Goal: Find specific page/section: Find specific page/section

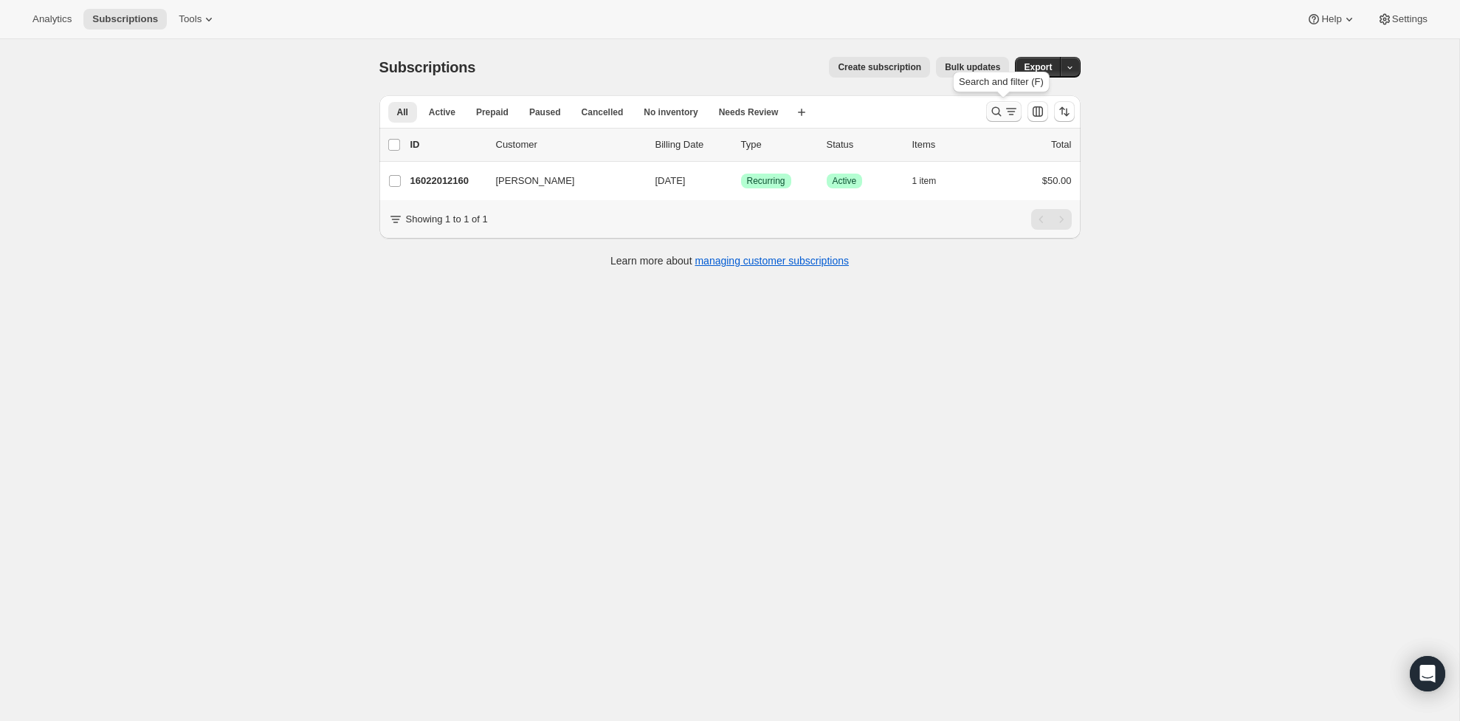
click at [992, 110] on icon "Search and filter results" at bounding box center [996, 111] width 15 height 15
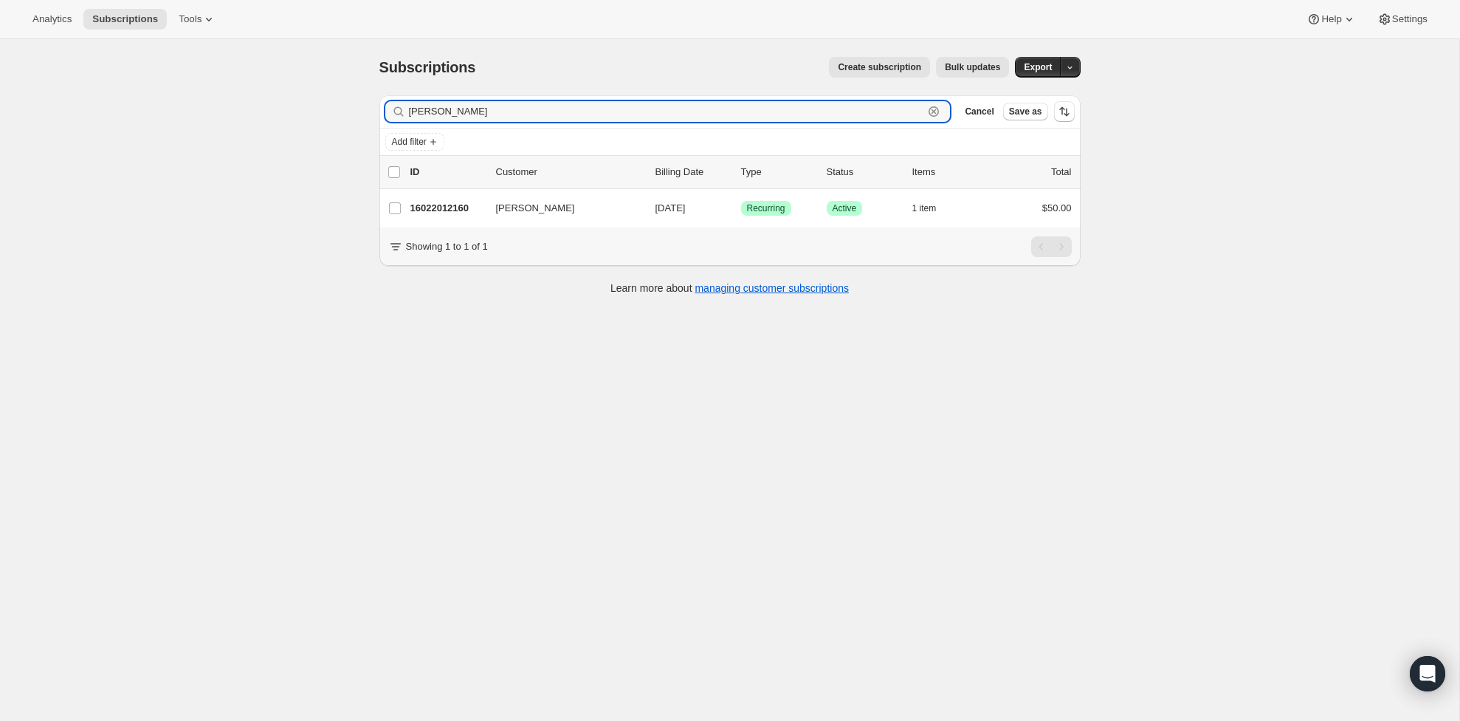
drag, startPoint x: 467, startPoint y: 111, endPoint x: 367, endPoint y: 114, distance: 100.5
click at [368, 114] on div "Filter subscribers [PERSON_NAME] Clear Cancel Save as Add filter 0 selected Upd…" at bounding box center [724, 196] width 713 height 227
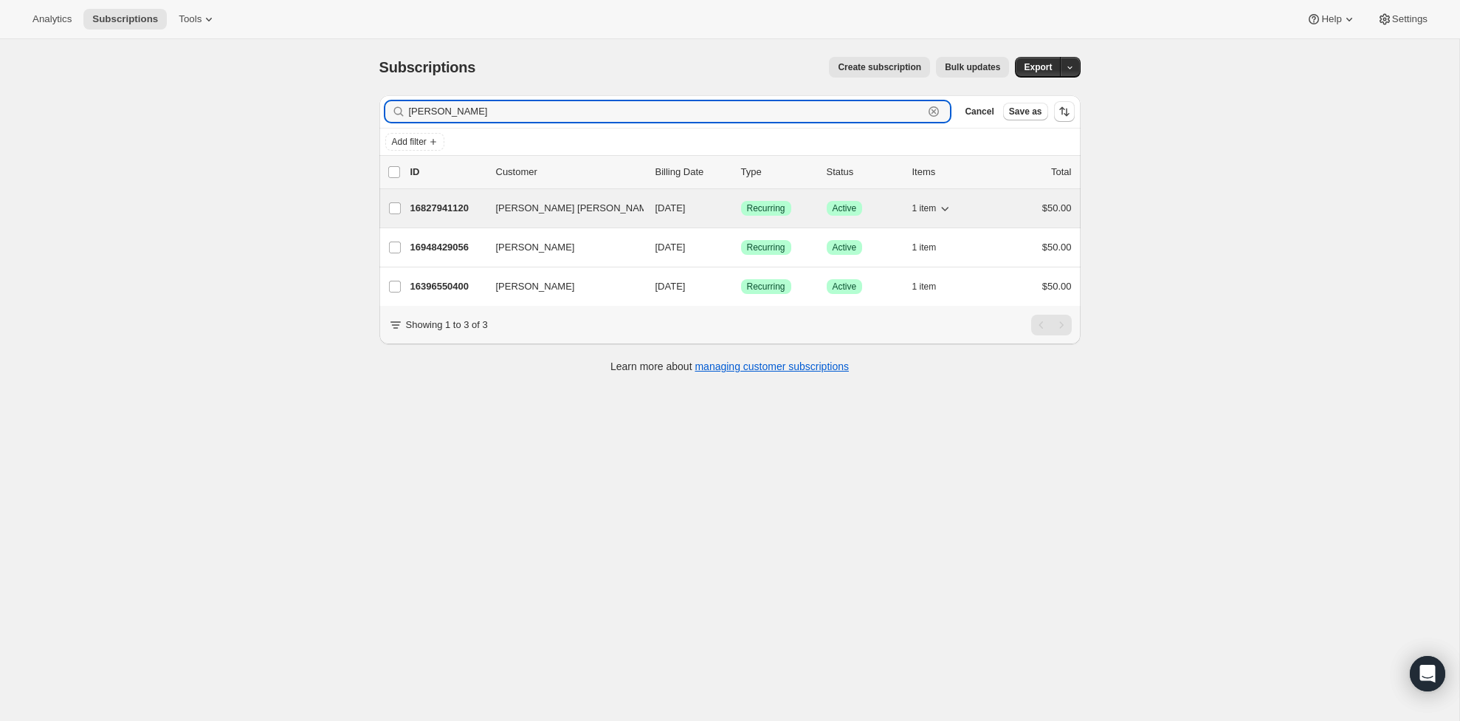
type input "[PERSON_NAME]"
click at [466, 207] on p "16827941120" at bounding box center [448, 208] width 74 height 15
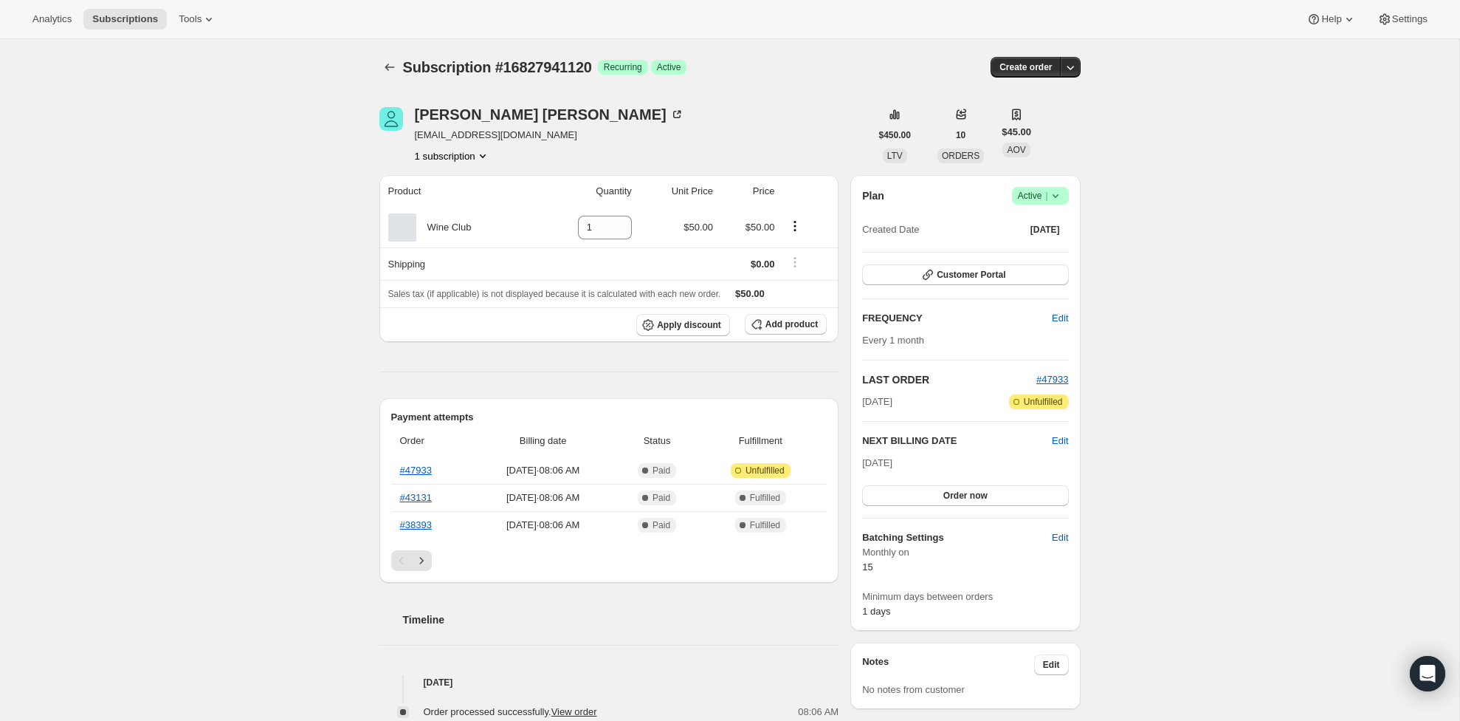
scroll to position [2, 0]
click at [432, 467] on link "#47933" at bounding box center [416, 467] width 32 height 11
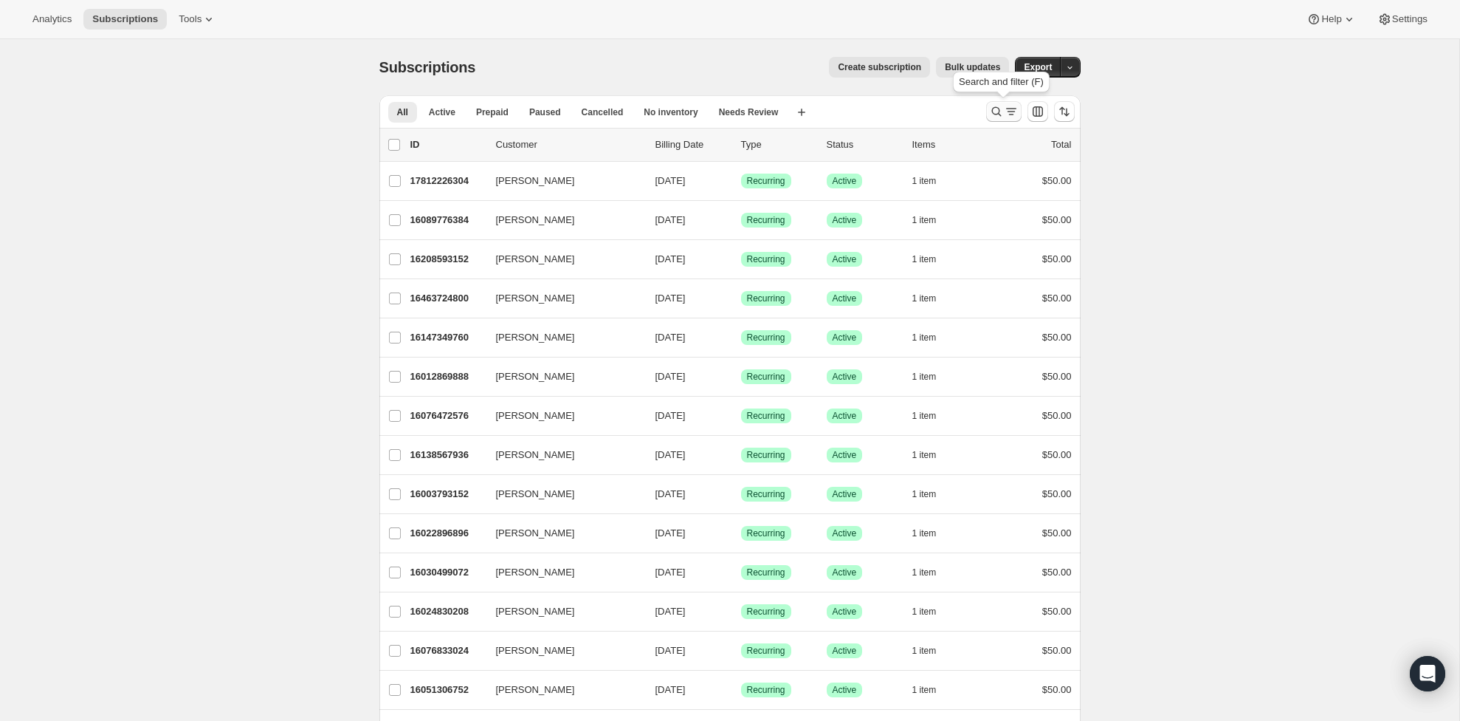
click at [995, 111] on icon "Search and filter results" at bounding box center [996, 111] width 15 height 15
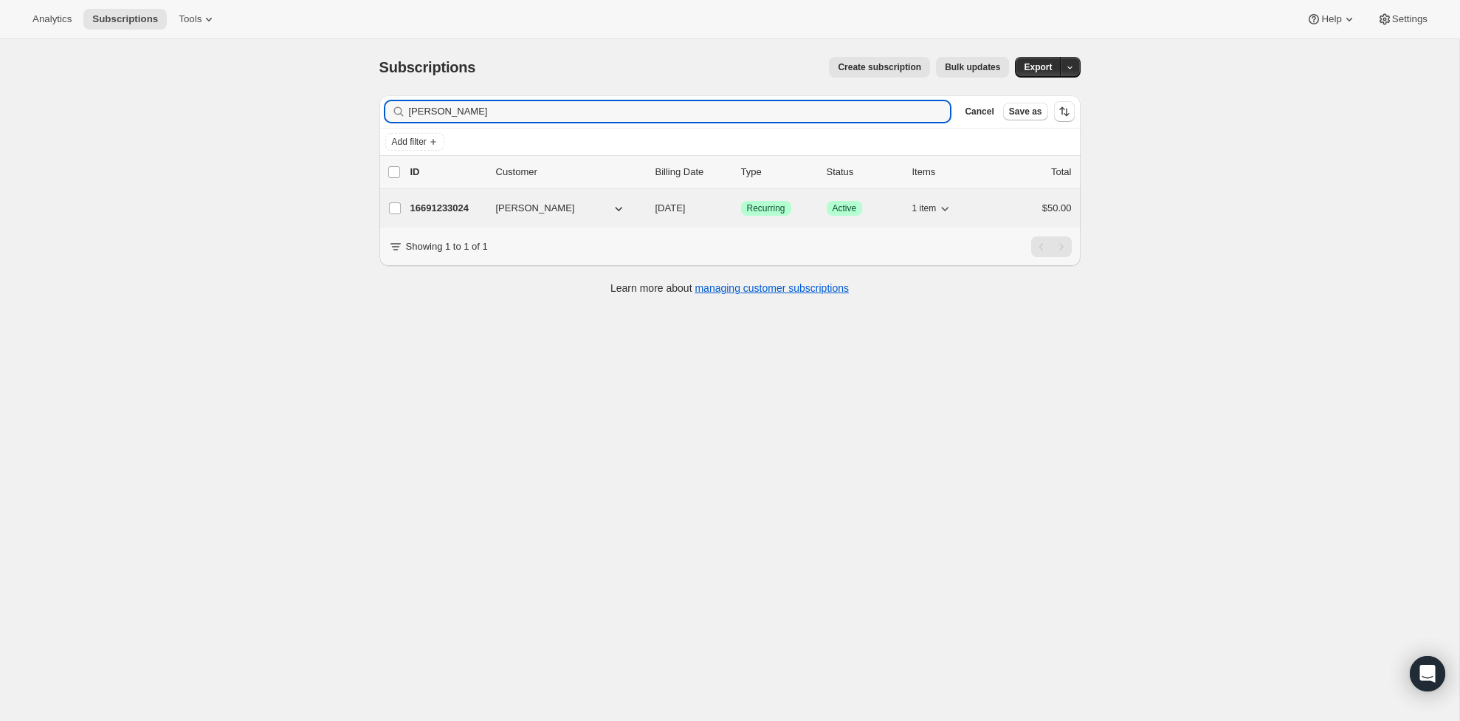
type input "[PERSON_NAME]"
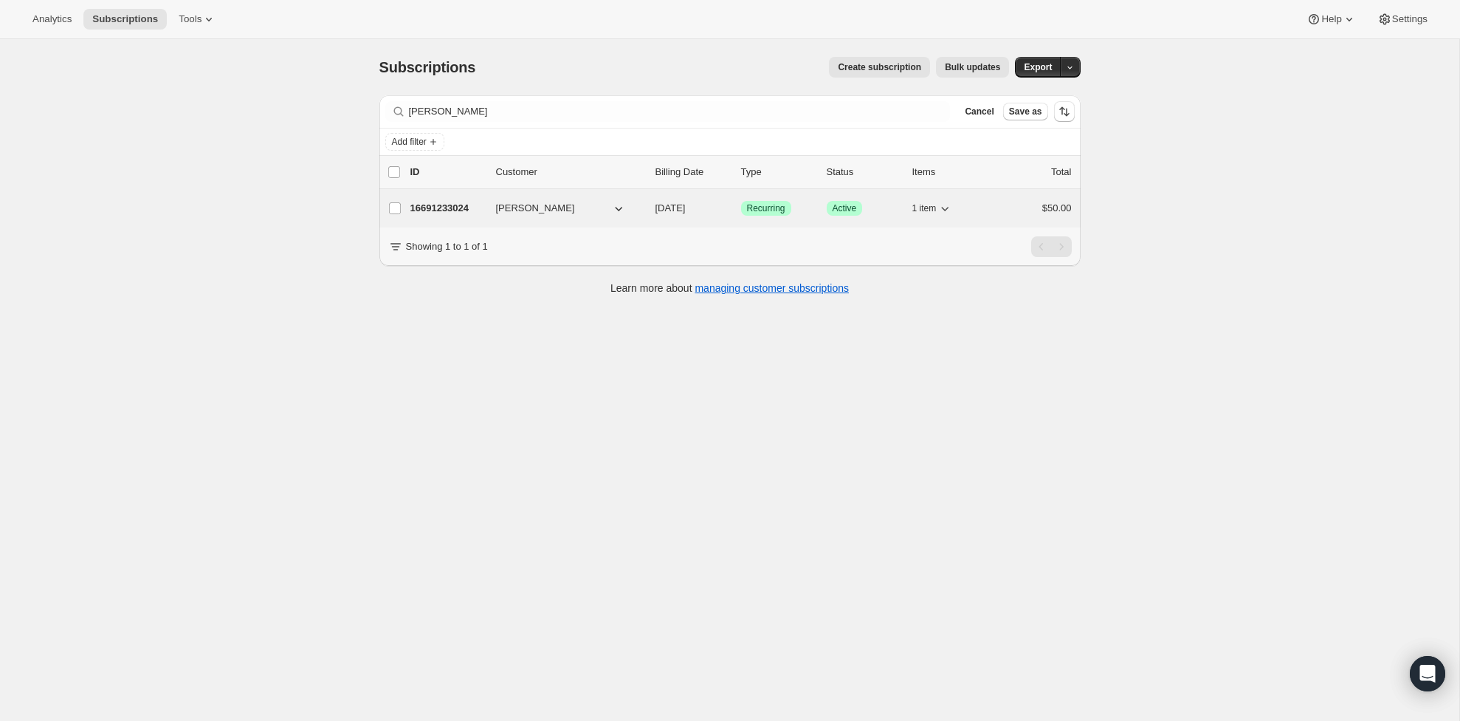
click at [502, 208] on span "[PERSON_NAME]" at bounding box center [535, 208] width 79 height 15
click at [453, 210] on p "16691233024" at bounding box center [448, 208] width 74 height 15
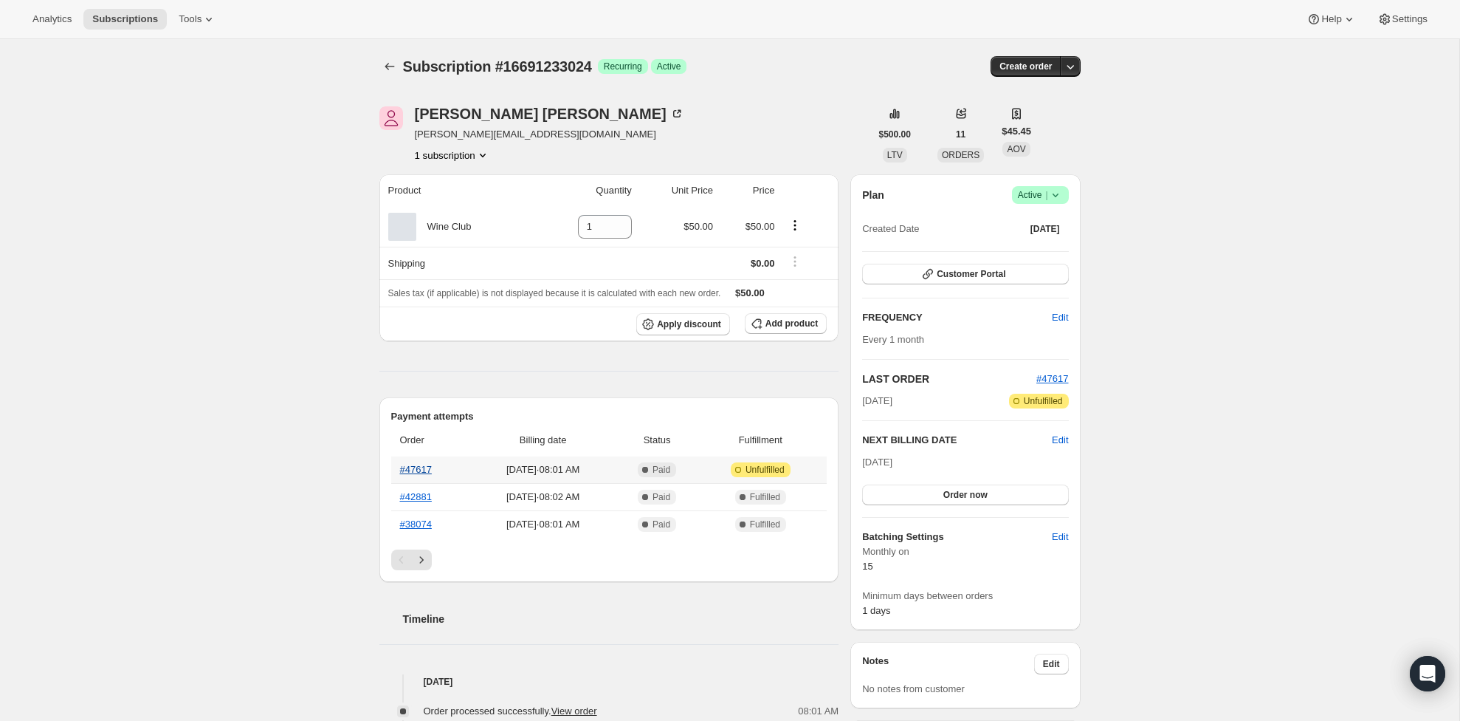
scroll to position [1, 0]
click at [408, 467] on link "#47617" at bounding box center [416, 468] width 32 height 11
